Goal: Task Accomplishment & Management: Complete application form

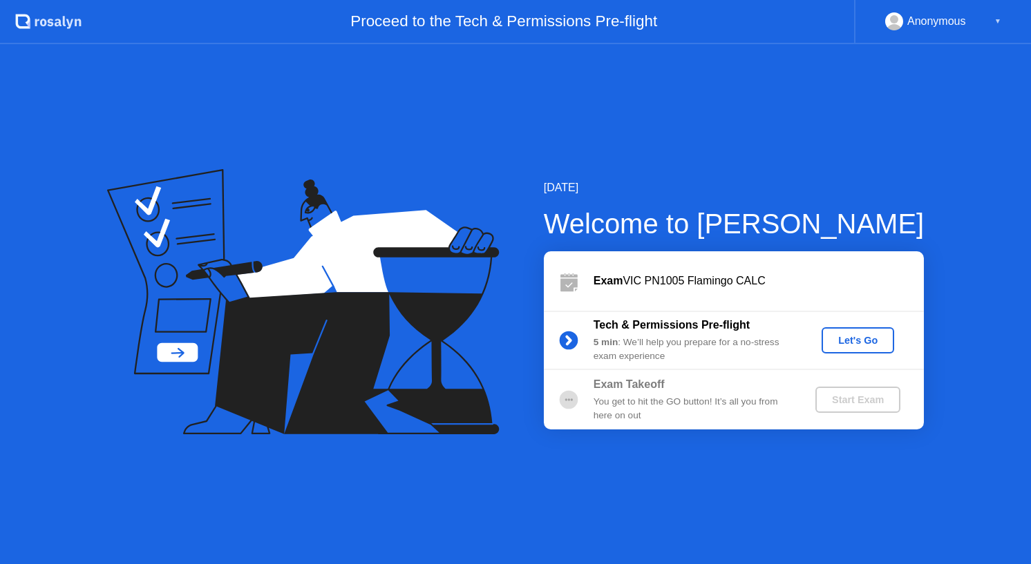
click at [844, 335] on div "Let's Go" at bounding box center [857, 340] width 61 height 11
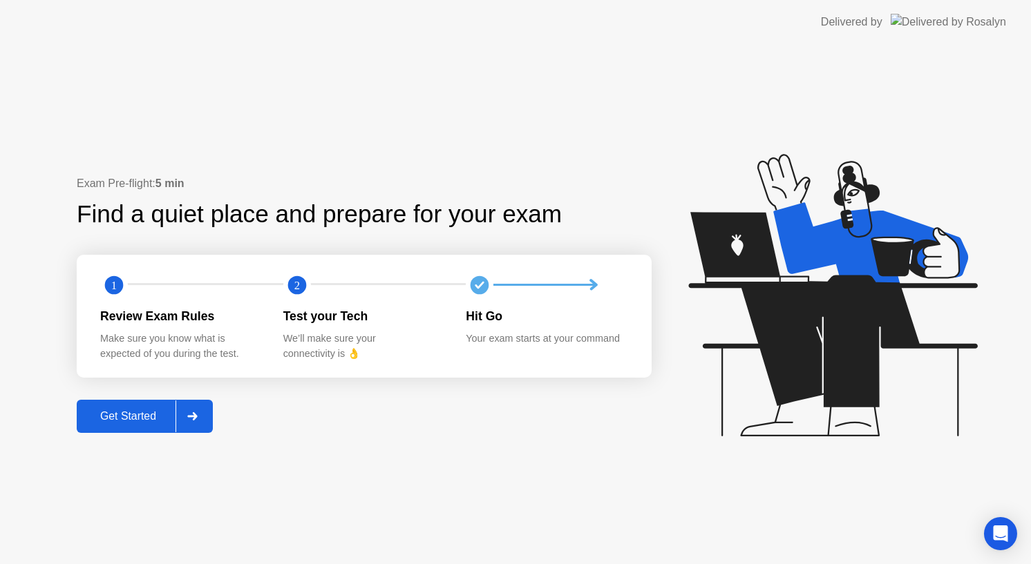
click at [116, 425] on button "Get Started" at bounding box center [145, 416] width 136 height 33
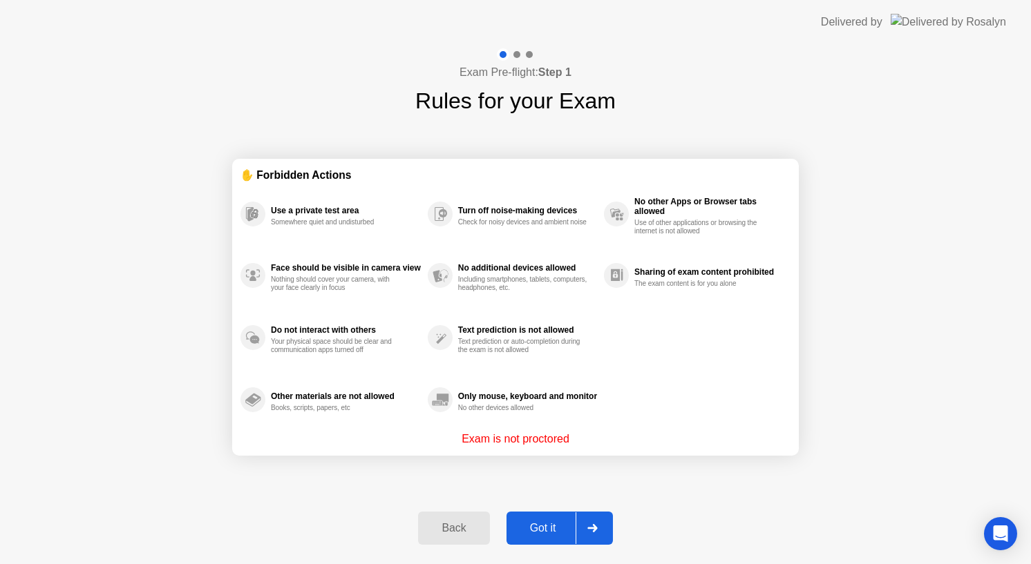
click at [516, 534] on div "Got it" at bounding box center [543, 528] width 65 height 12
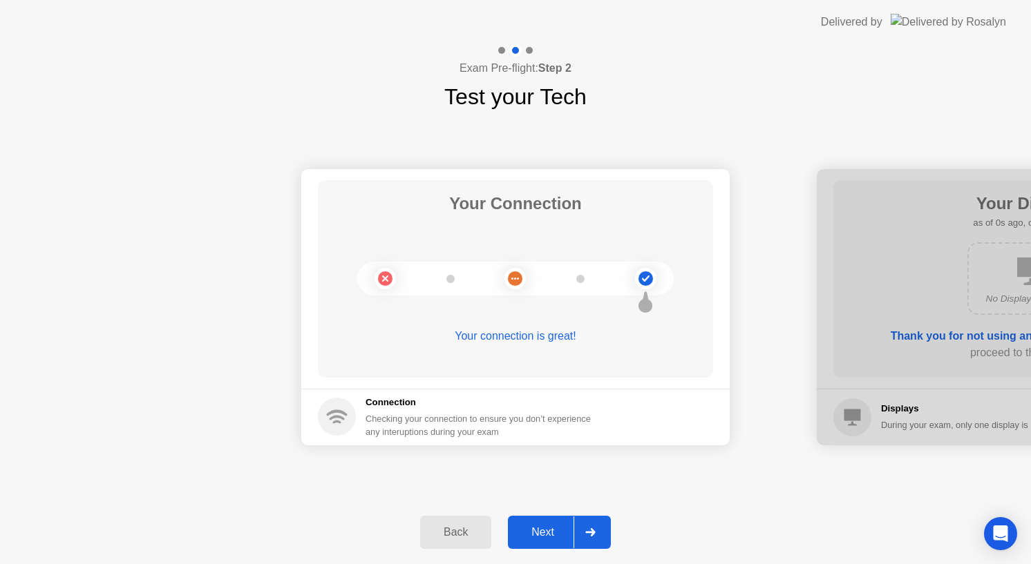
click at [525, 526] on div "Next" at bounding box center [542, 532] width 61 height 12
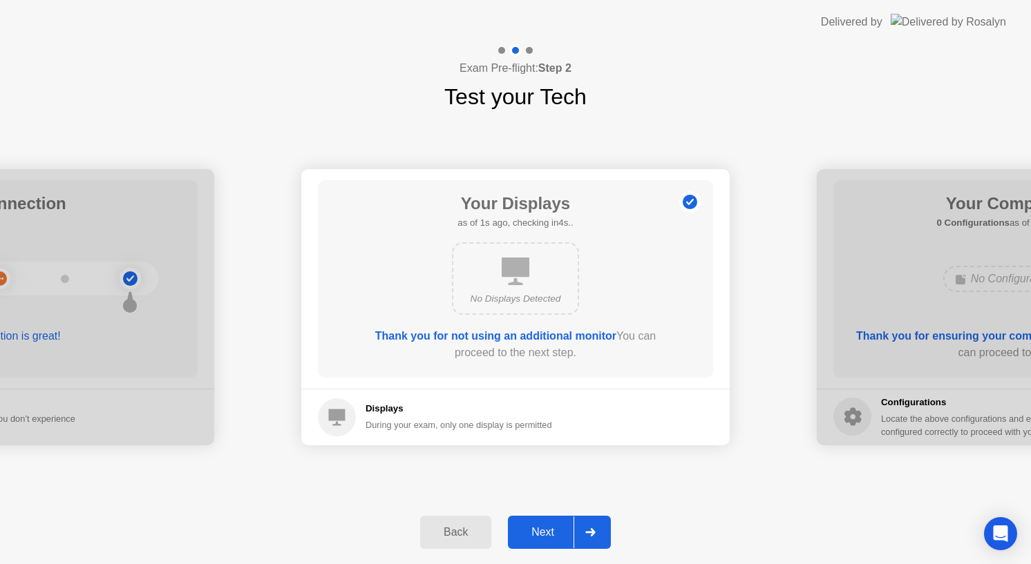
click at [525, 526] on div "Next" at bounding box center [542, 532] width 61 height 12
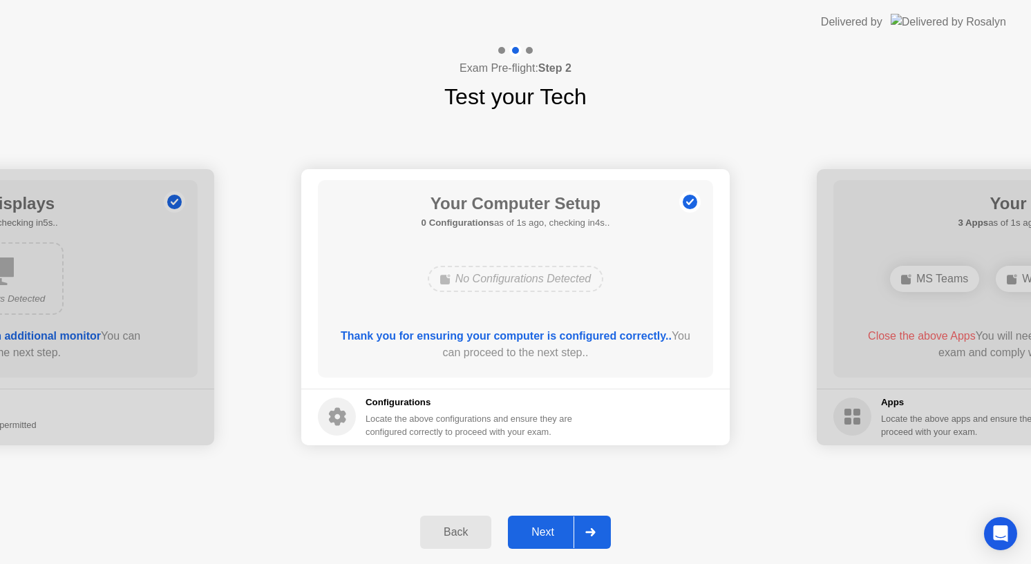
click at [525, 526] on div "Next" at bounding box center [542, 532] width 61 height 12
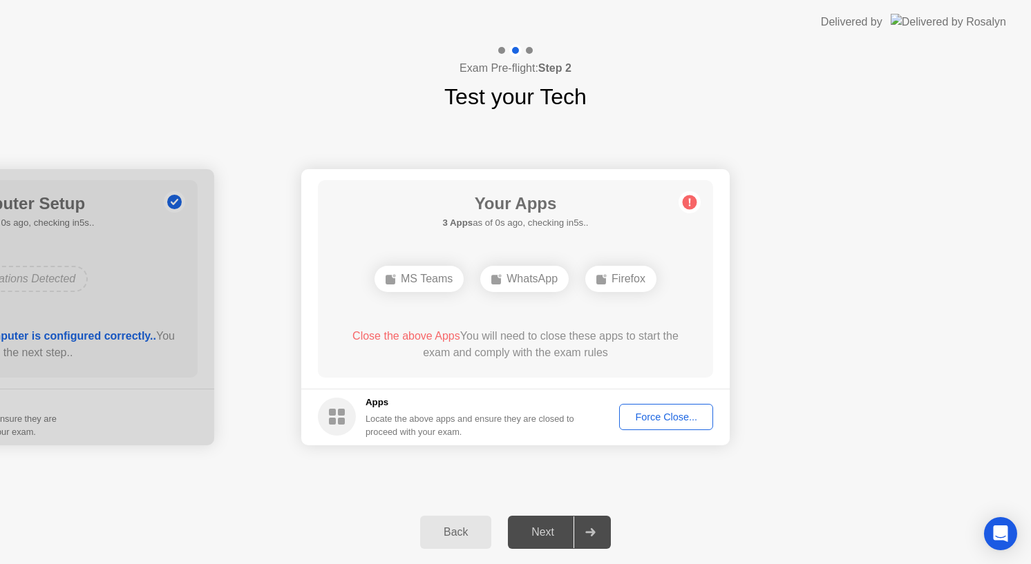
click at [667, 404] on button "Force Close..." at bounding box center [666, 417] width 94 height 26
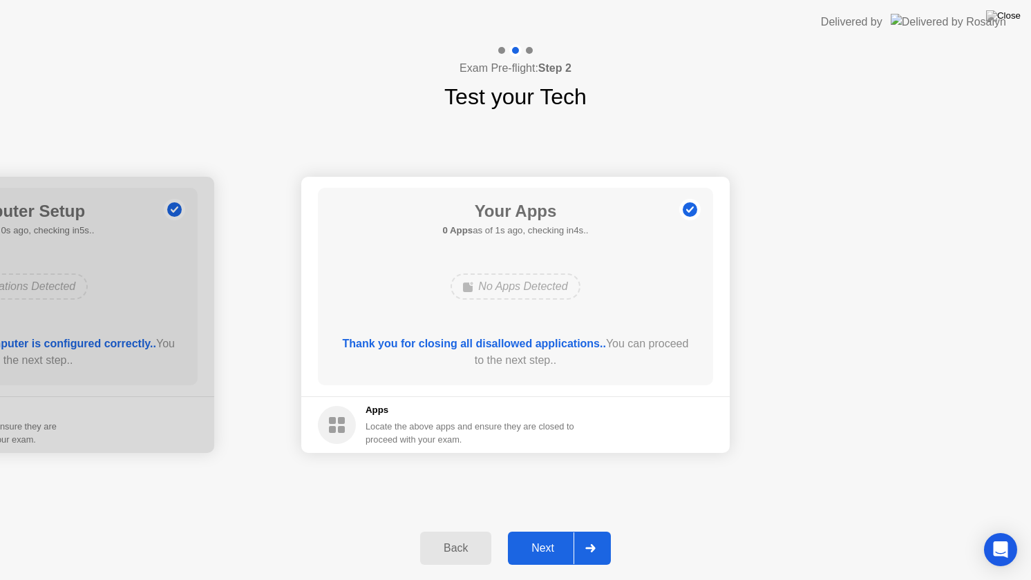
click at [538, 546] on div "Next" at bounding box center [542, 548] width 61 height 12
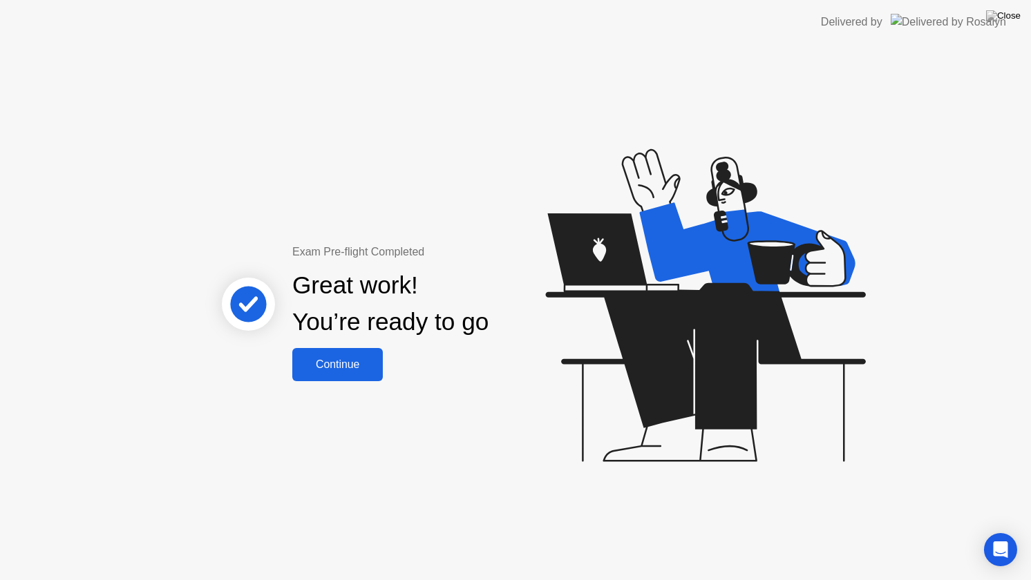
click at [345, 352] on button "Continue" at bounding box center [337, 364] width 91 height 33
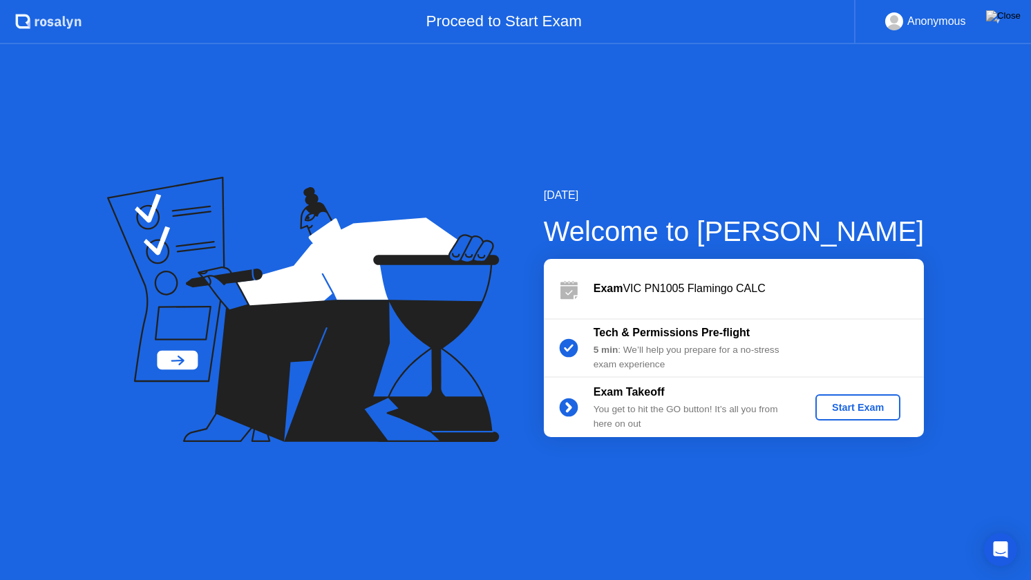
click at [872, 402] on div "Start Exam" at bounding box center [858, 407] width 74 height 11
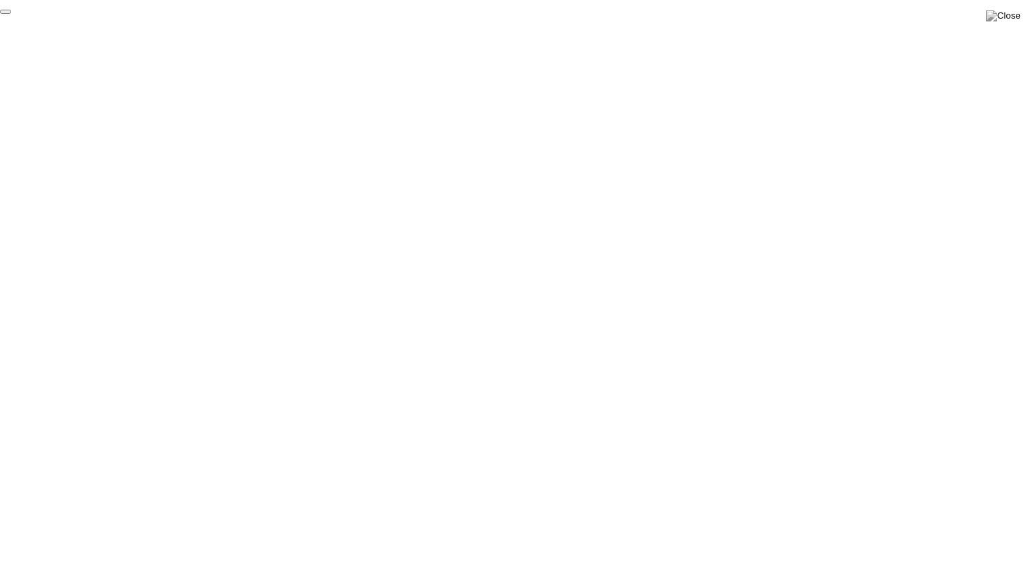
click div "End Proctoring Session"
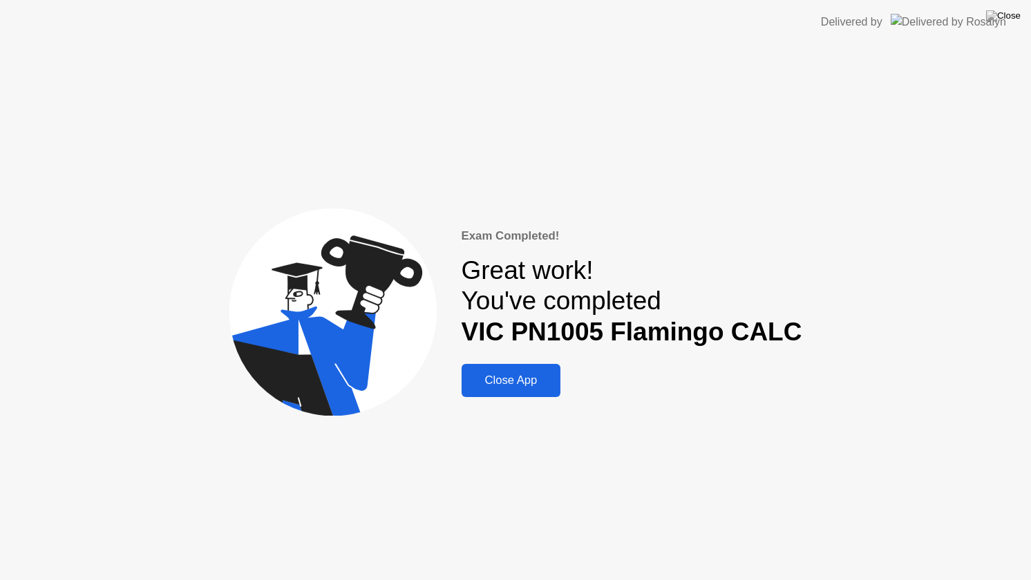
click at [531, 374] on div "Close App" at bounding box center [511, 381] width 91 height 14
